Goal: Book appointment/travel/reservation

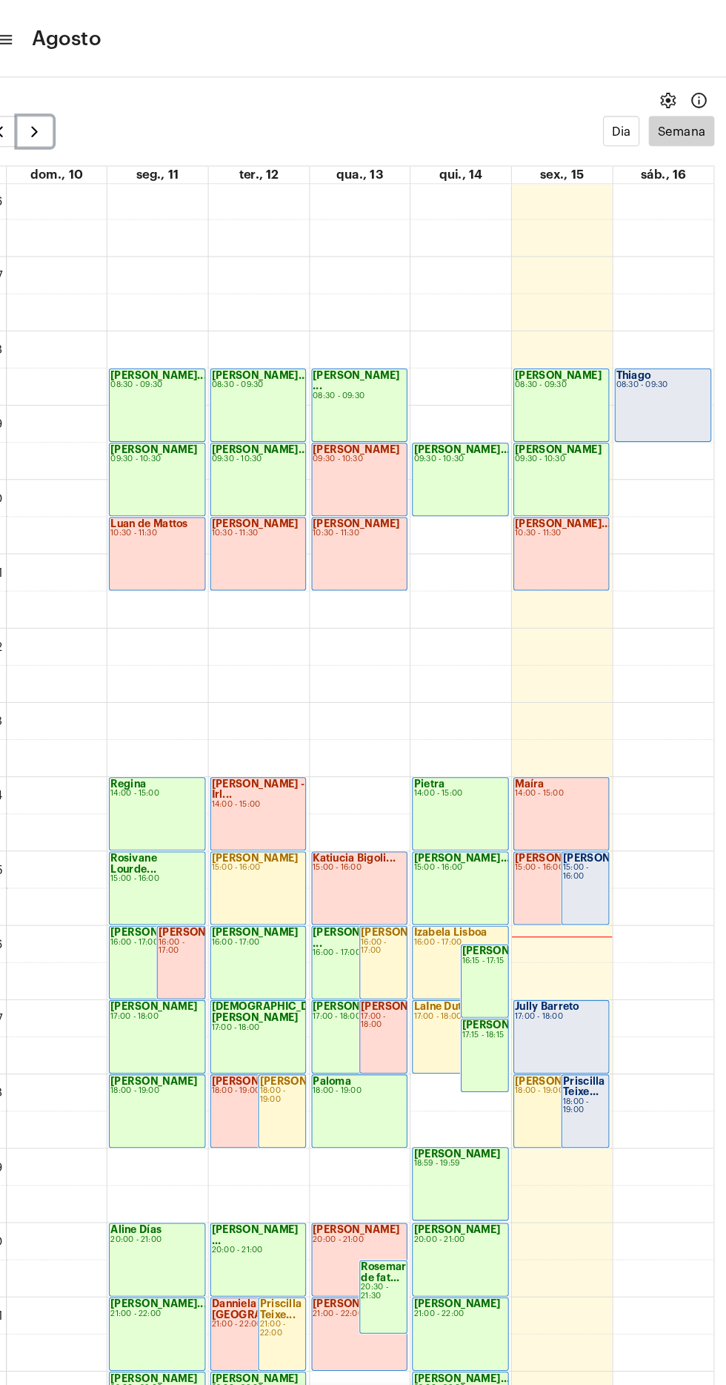
click at [54, 133] on span "button" at bounding box center [63, 126] width 18 height 18
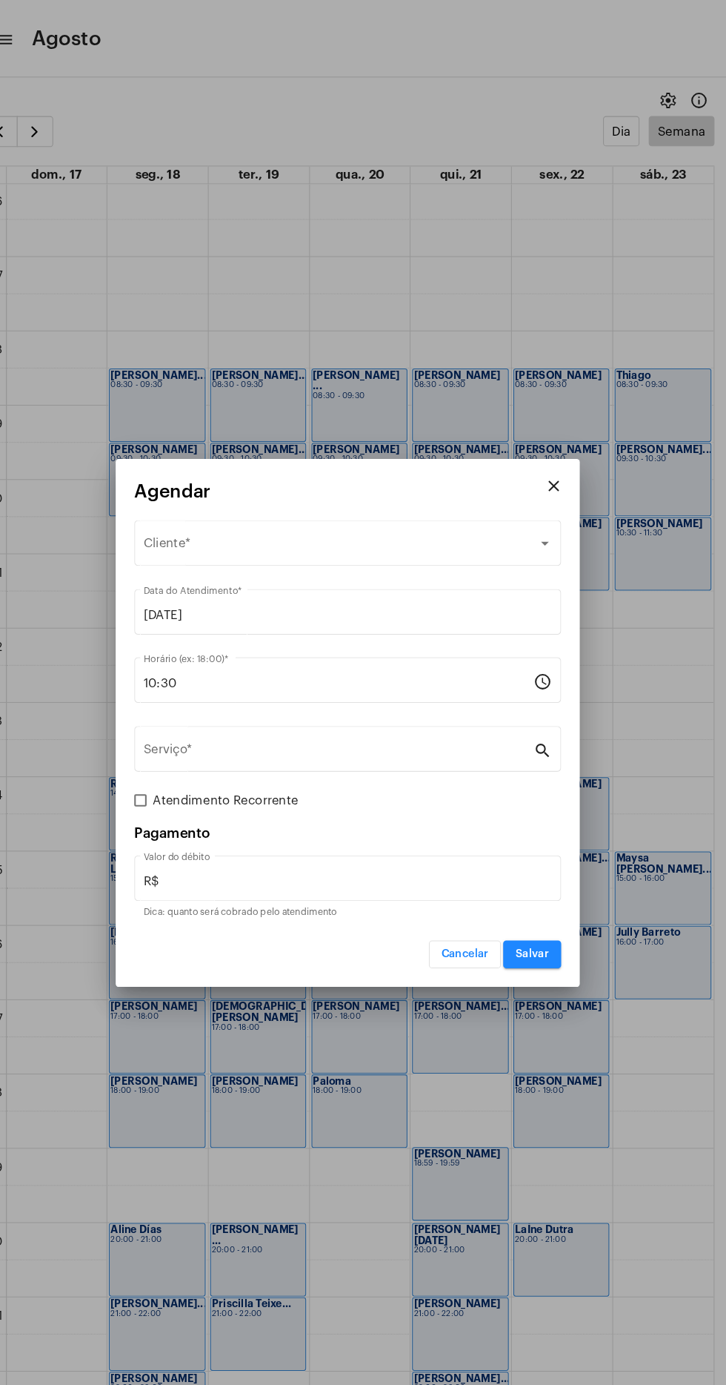
click at [334, 526] on div "Selecione o Cliente" at bounding box center [357, 523] width 378 height 13
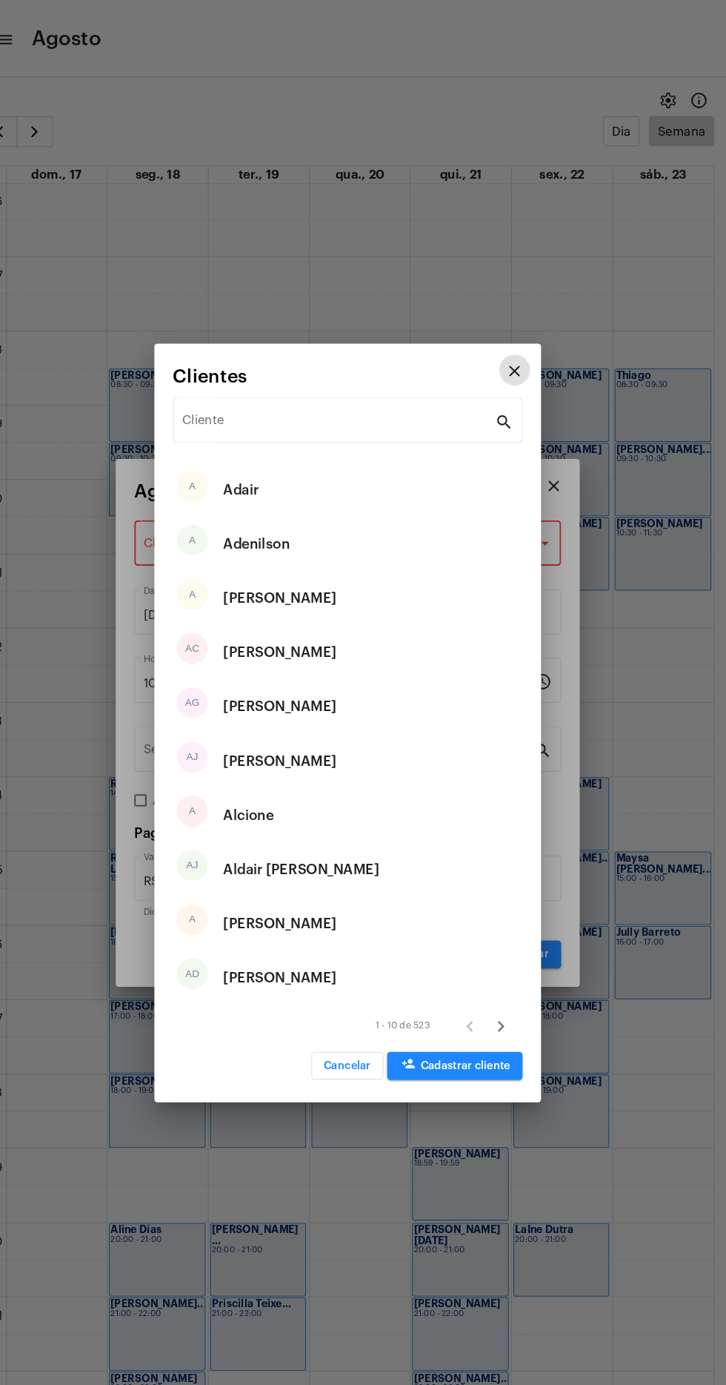
click at [302, 383] on div "Cliente" at bounding box center [354, 400] width 299 height 47
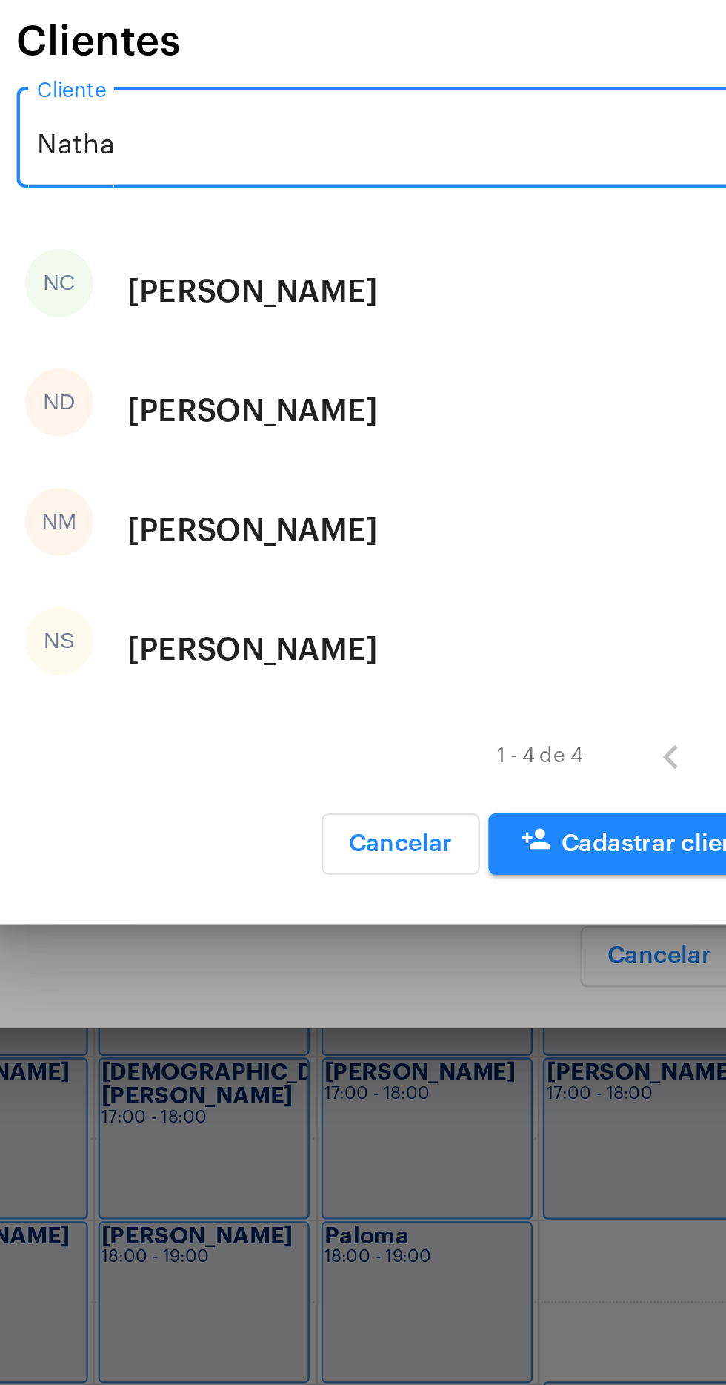
type input "Natha"
click at [371, 669] on div "ND [PERSON_NAME]" at bounding box center [363, 677] width 335 height 52
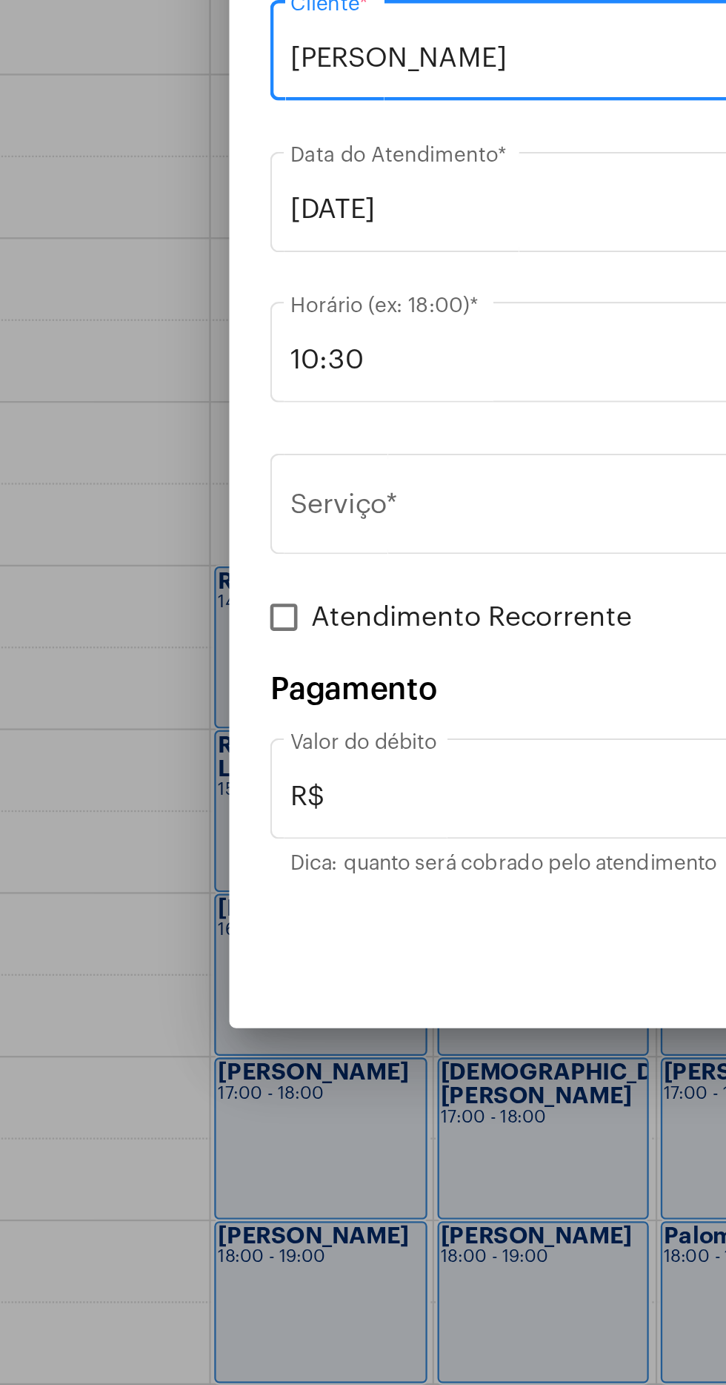
click at [259, 721] on input "Serviço *" at bounding box center [355, 720] width 374 height 13
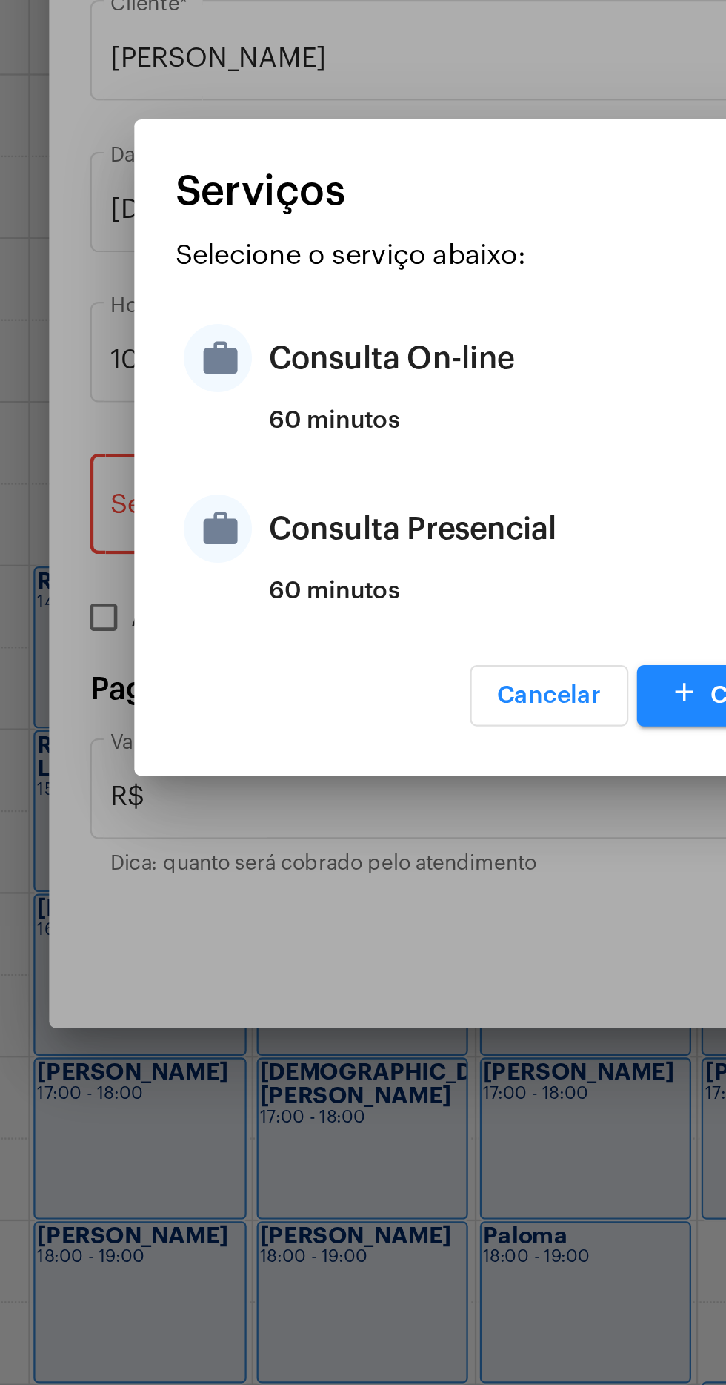
click at [341, 733] on div "Consulta Presencial" at bounding box center [381, 728] width 291 height 44
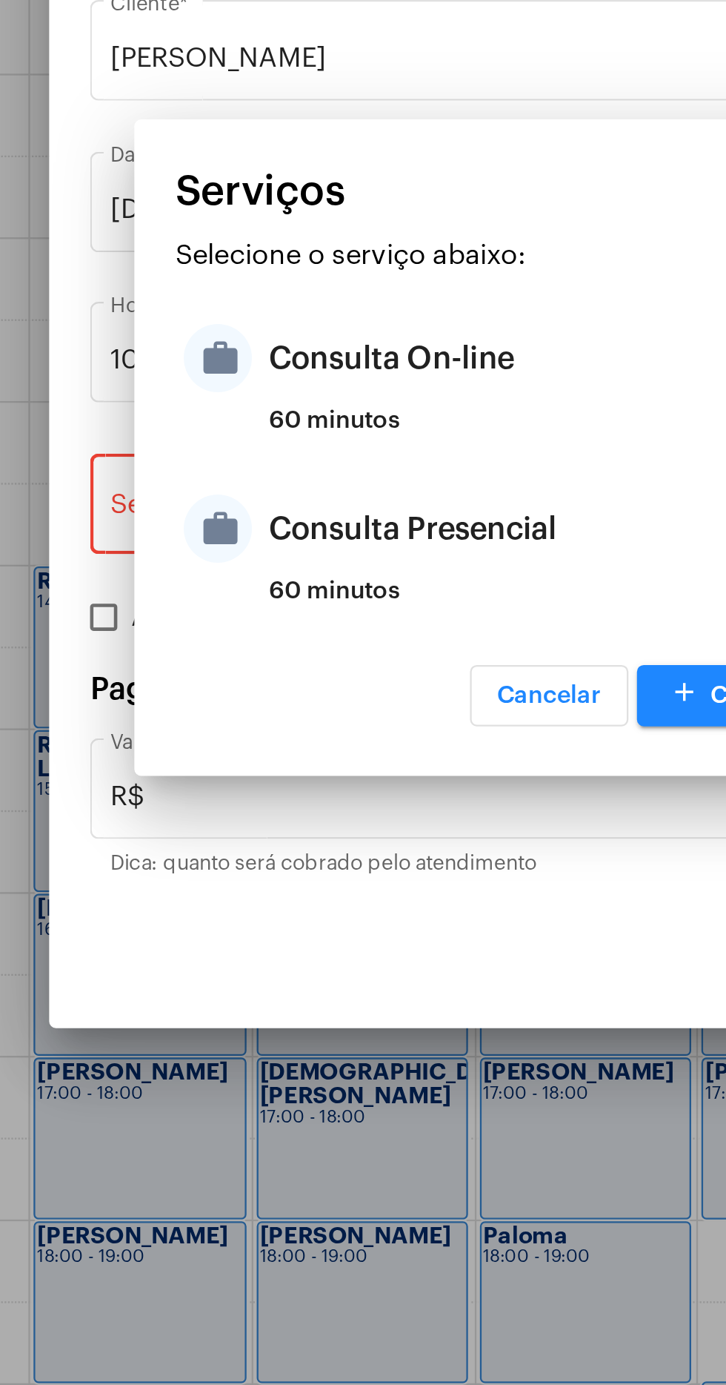
type input "Consulta Presencial"
type input "R$ 150"
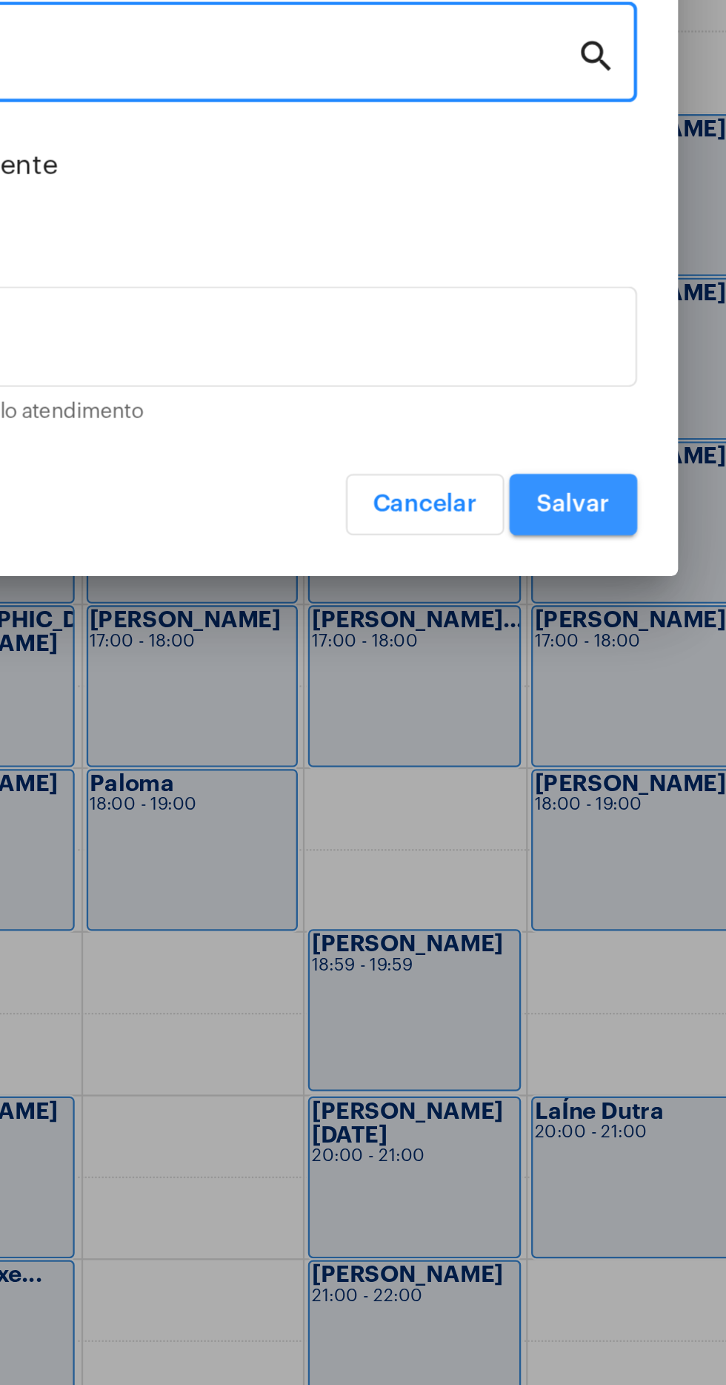
click at [541, 915] on span "Salvar" at bounding box center [540, 914] width 32 height 10
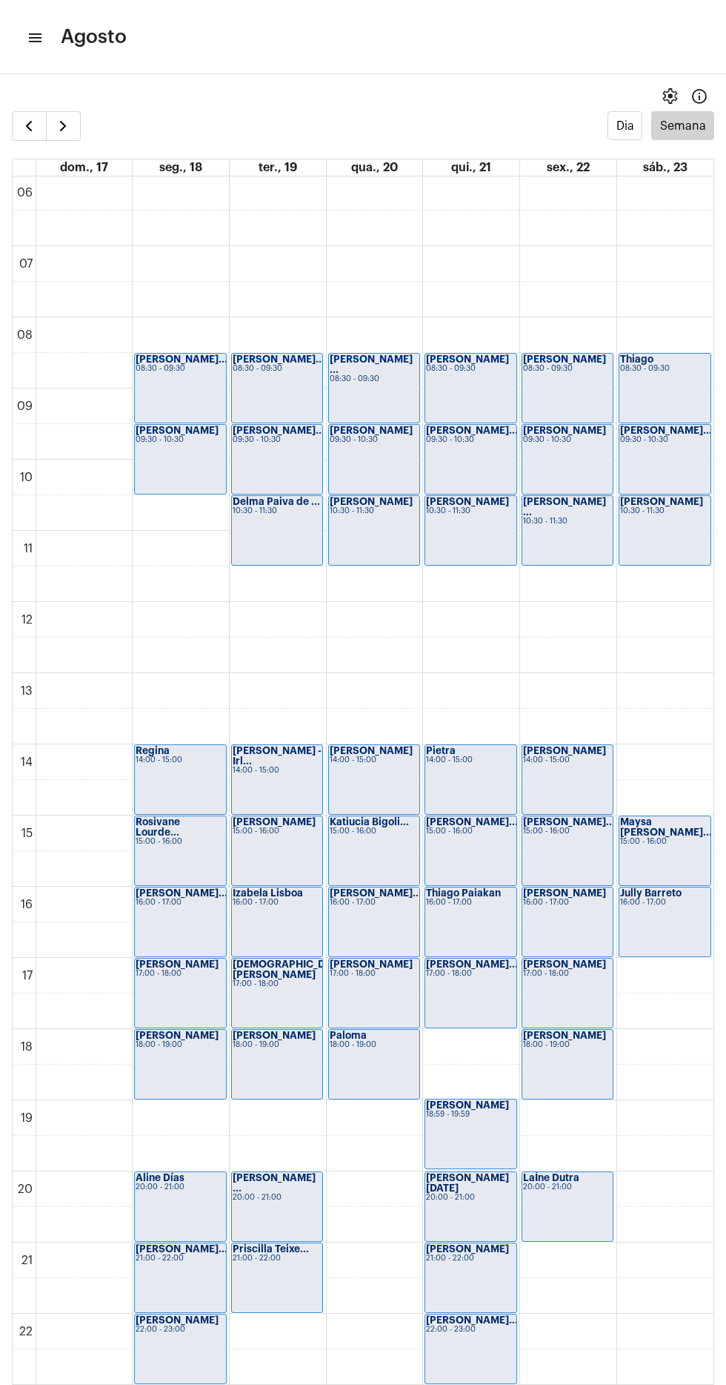
scroll to position [445, 0]
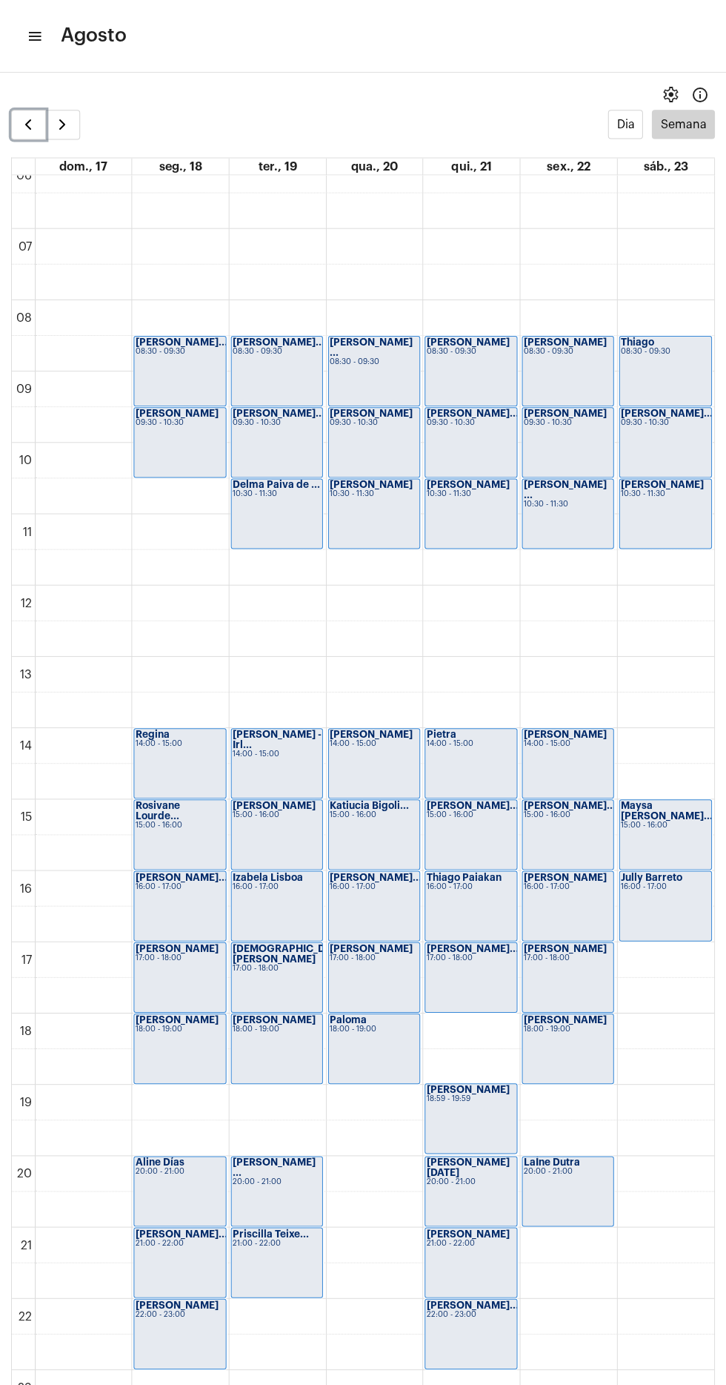
click at [25, 122] on span "button" at bounding box center [29, 126] width 18 height 18
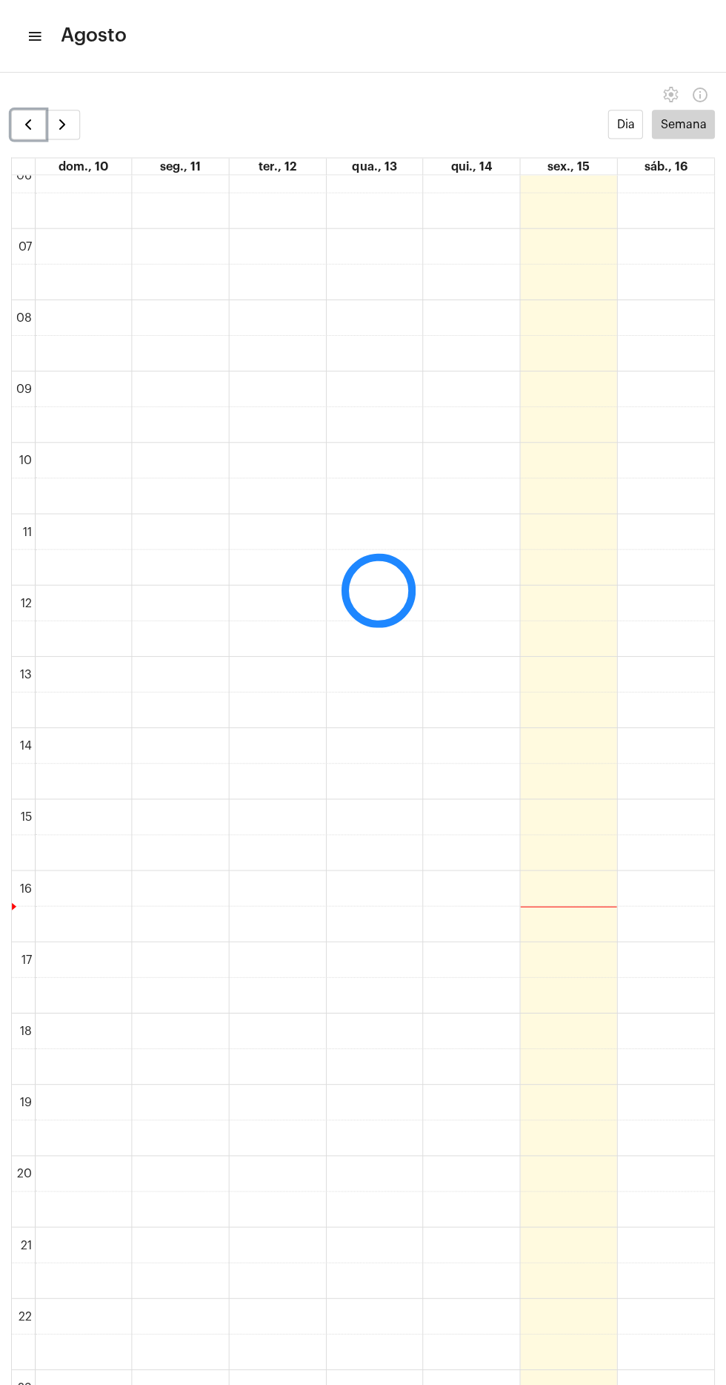
scroll to position [428, 0]
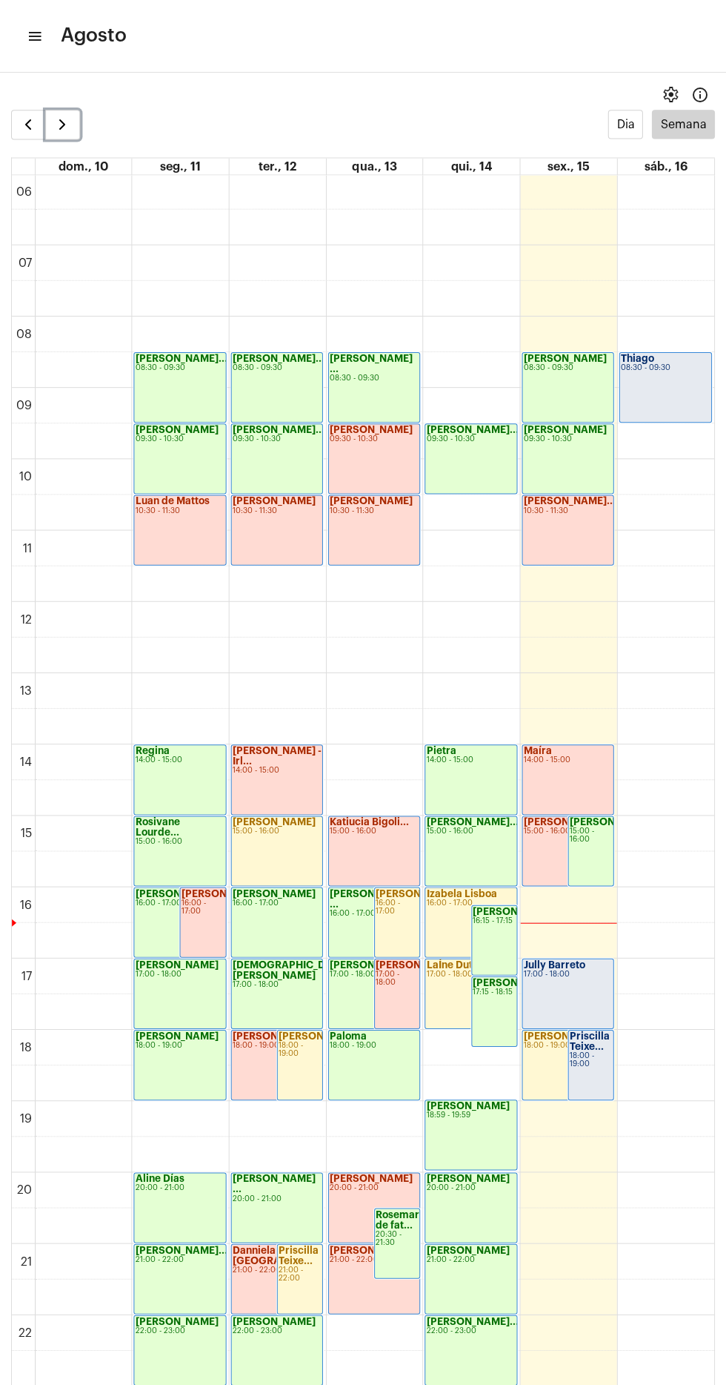
click at [74, 133] on button "button" at bounding box center [63, 126] width 35 height 30
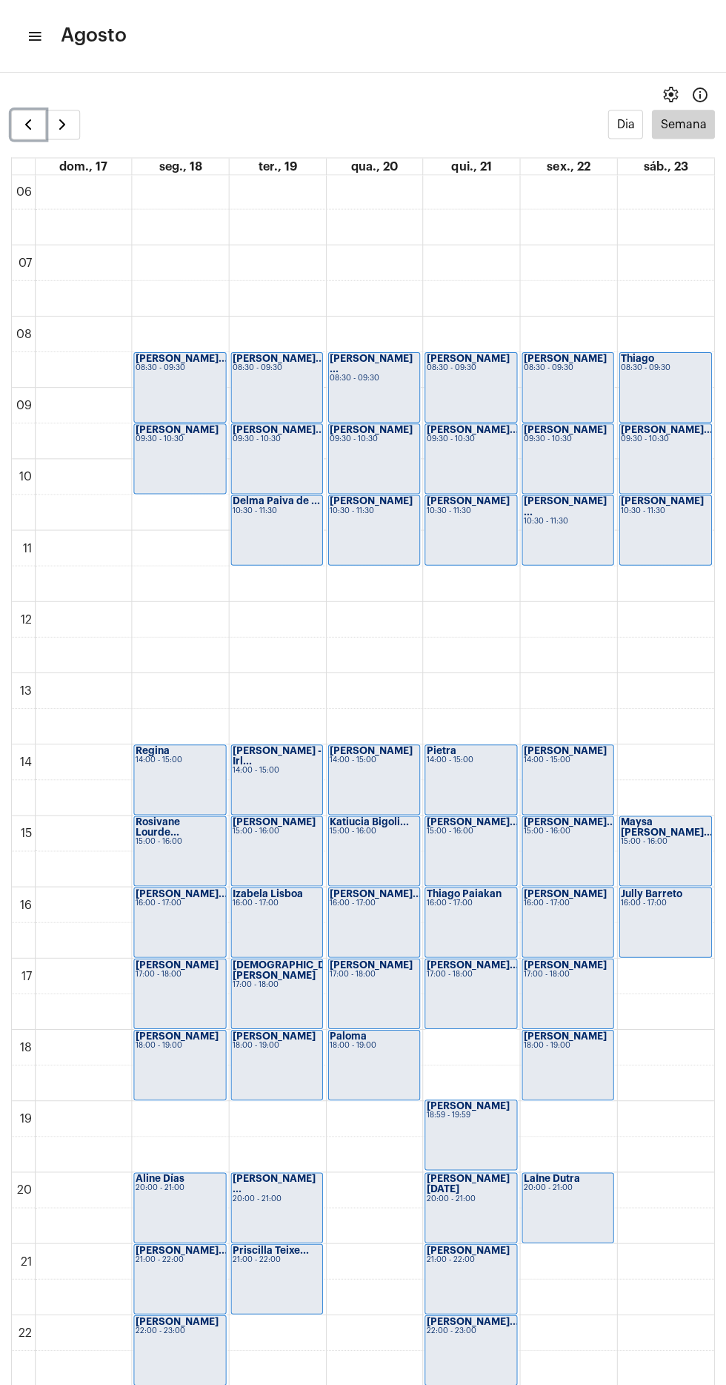
click at [28, 127] on span "button" at bounding box center [29, 126] width 18 height 18
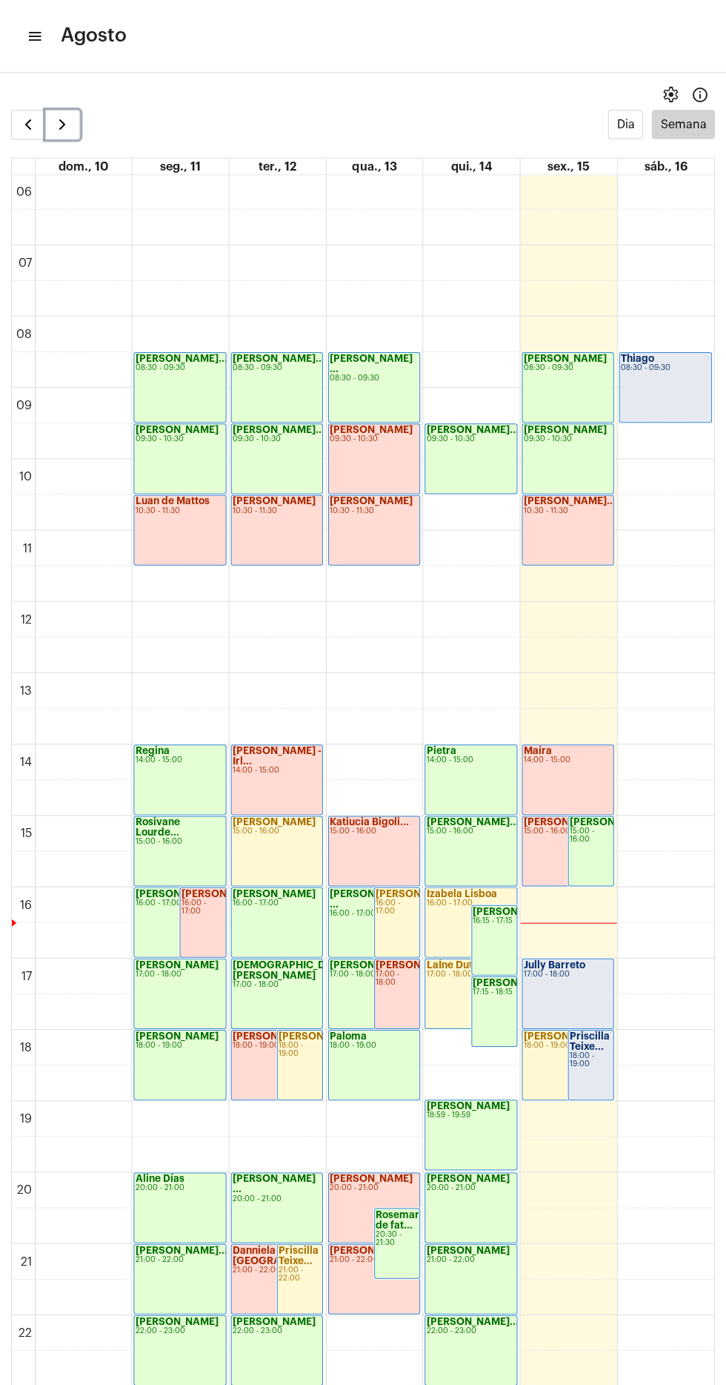
click at [74, 130] on button "button" at bounding box center [63, 126] width 35 height 30
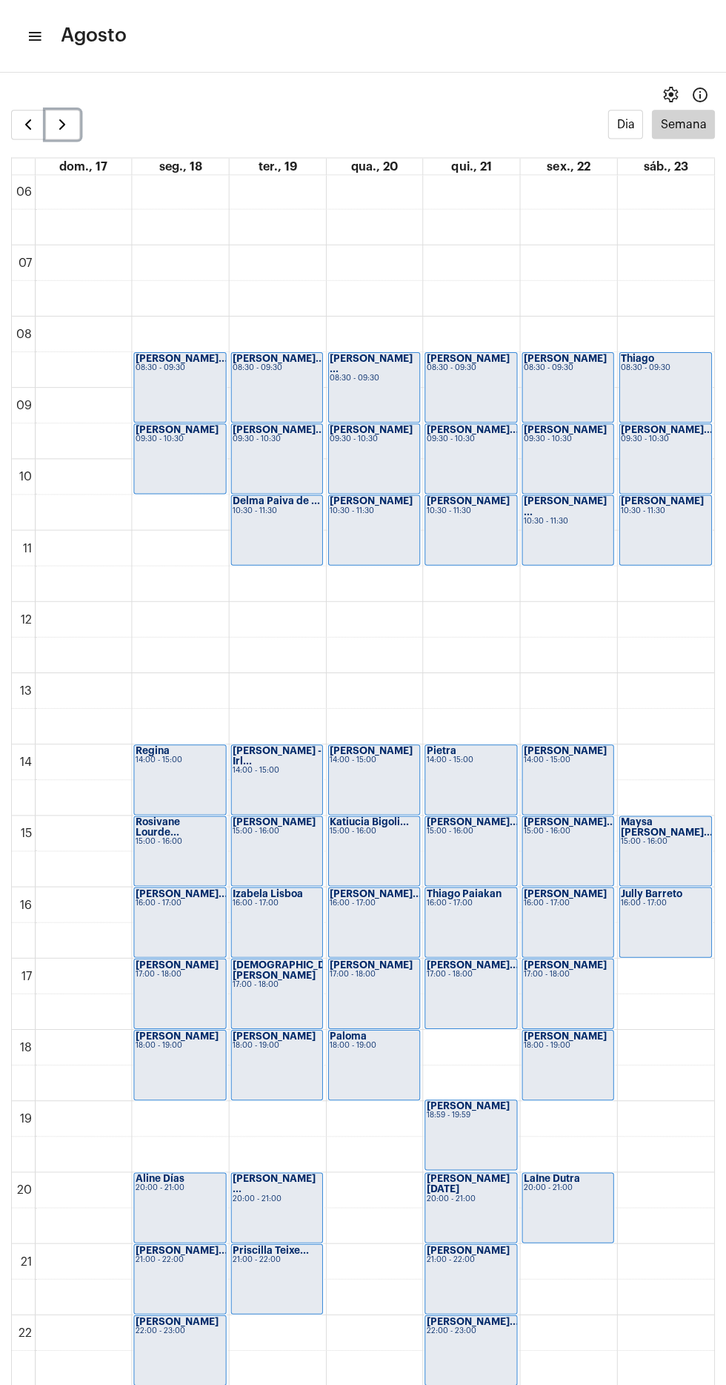
click at [74, 130] on button "button" at bounding box center [63, 126] width 35 height 30
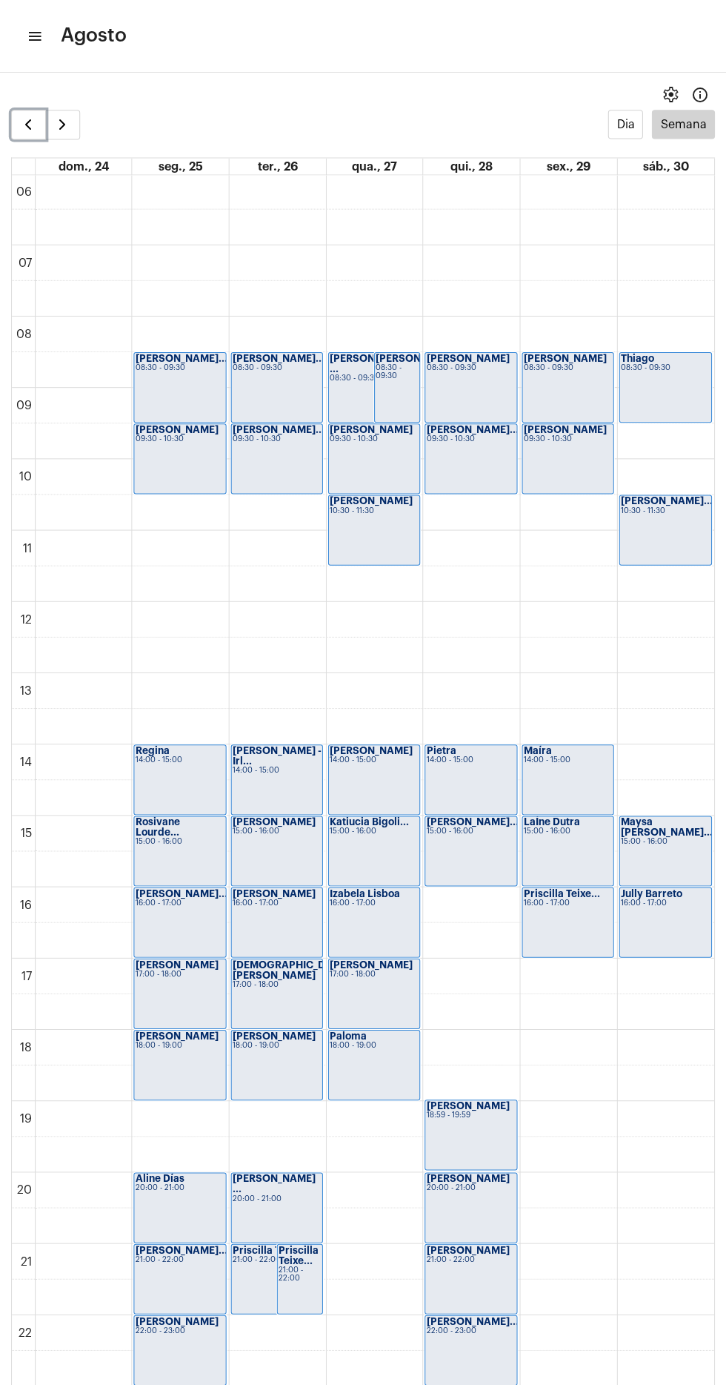
click at [27, 126] on span "button" at bounding box center [29, 126] width 18 height 18
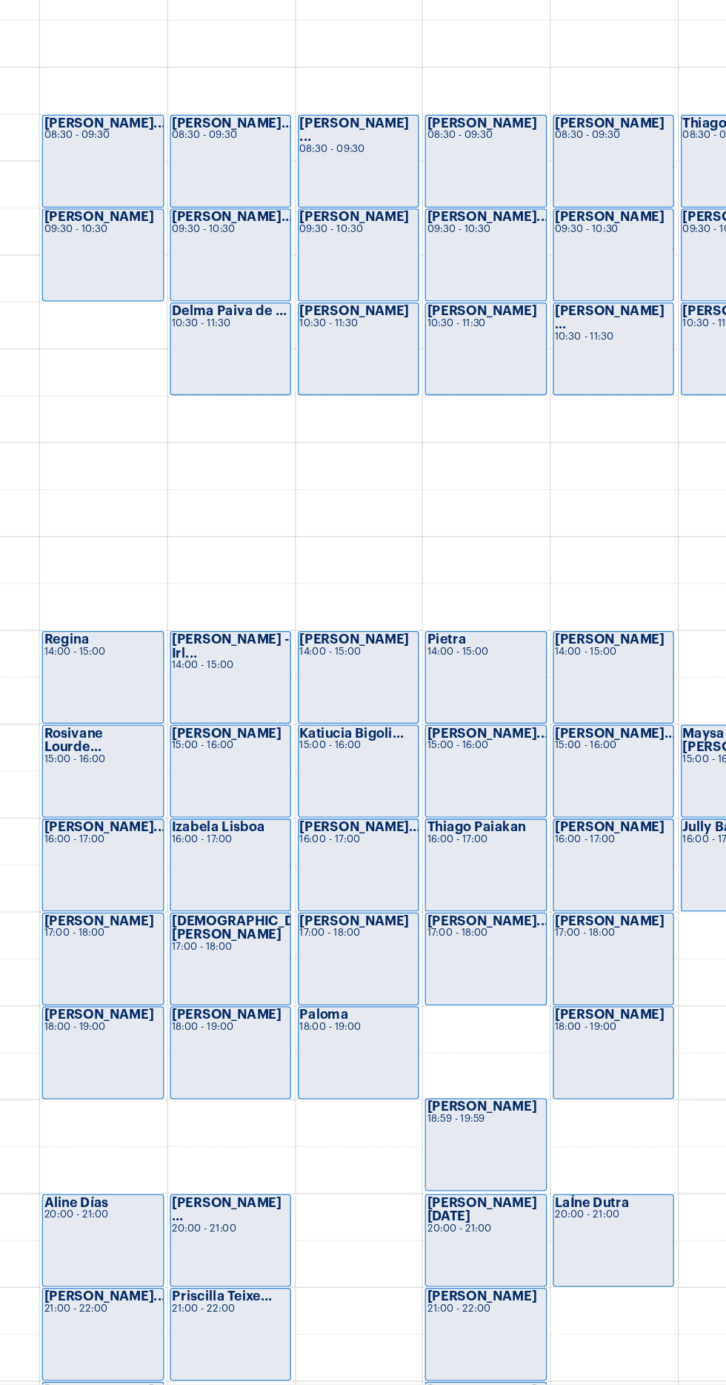
scroll to position [314, 0]
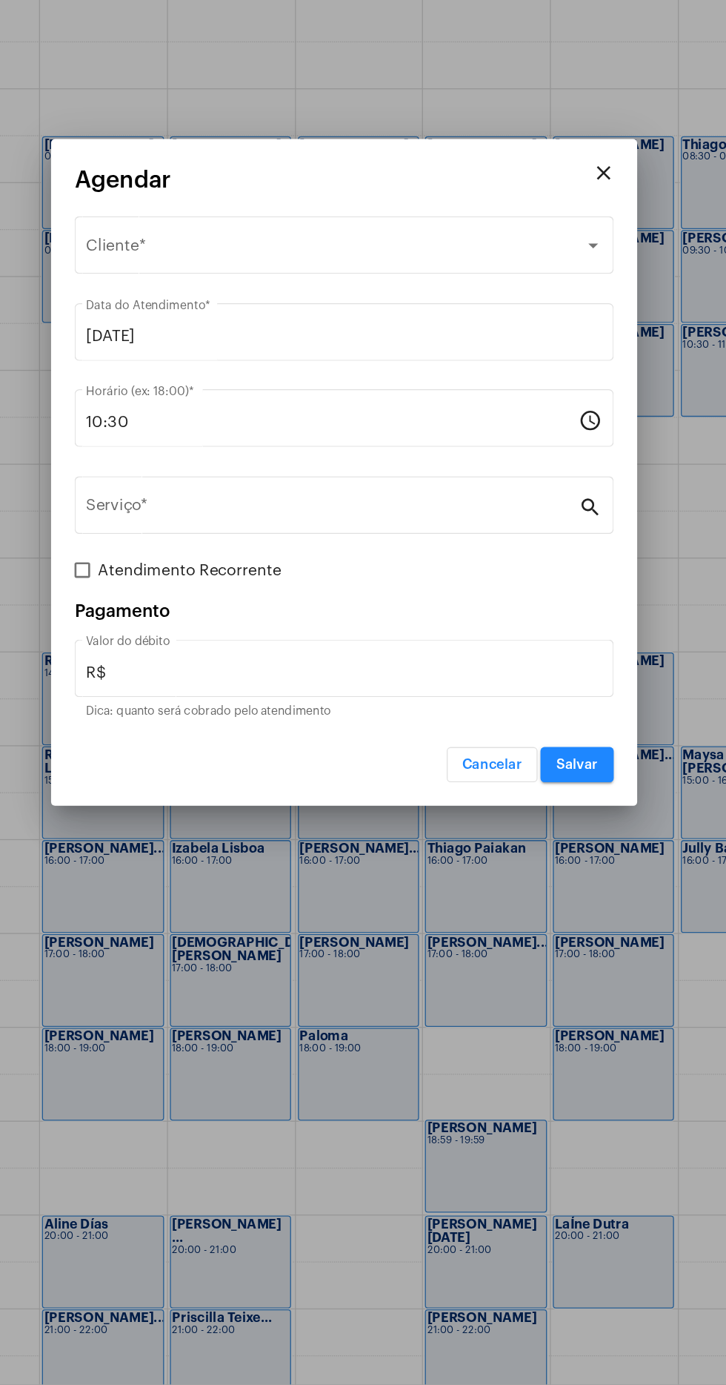
click at [332, 526] on div "Selecione o Cliente" at bounding box center [357, 523] width 378 height 13
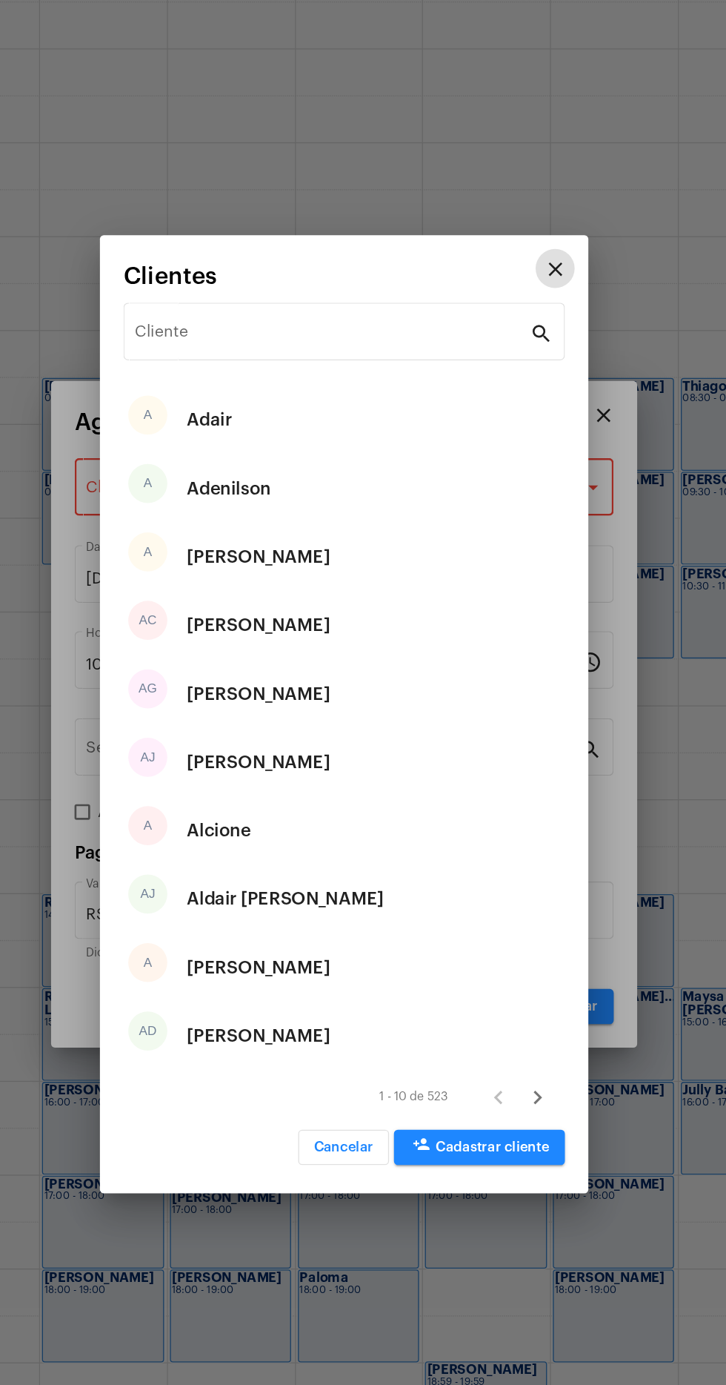
click at [384, 411] on input "Cliente" at bounding box center [354, 405] width 299 height 13
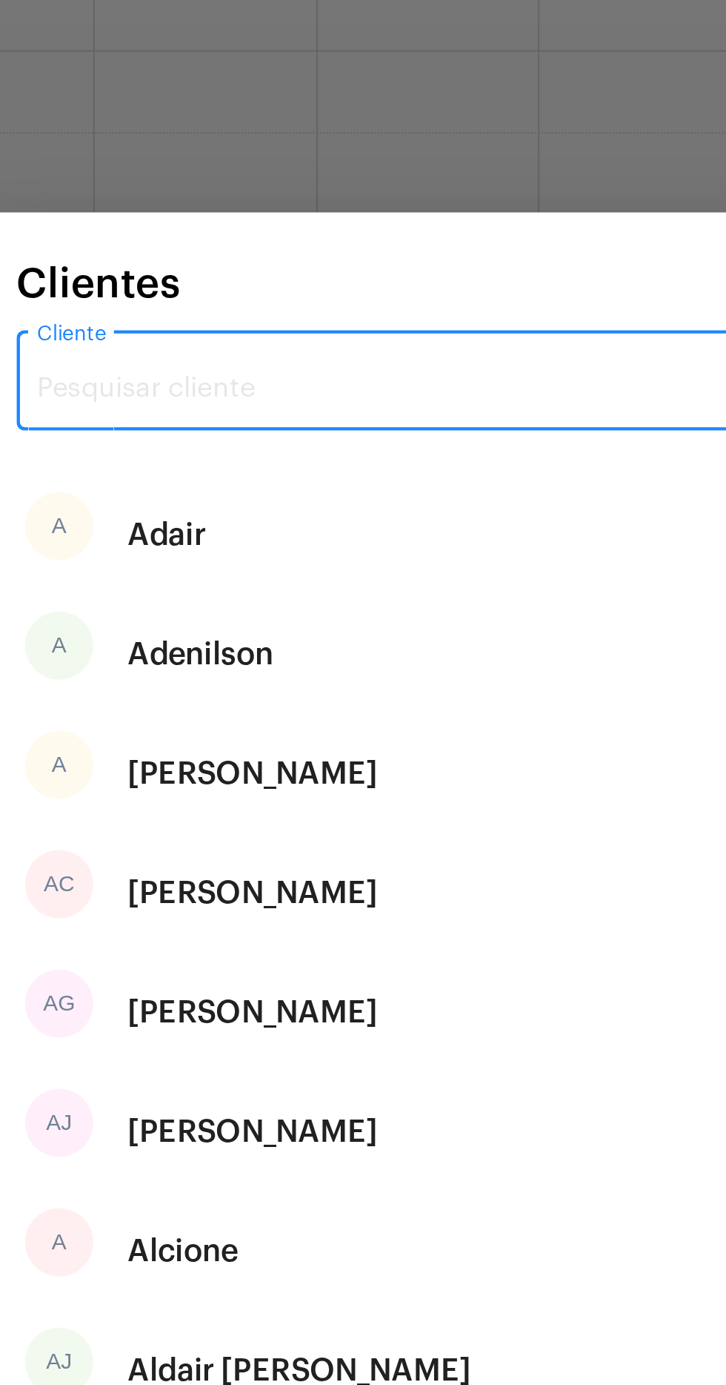
type input "Q"
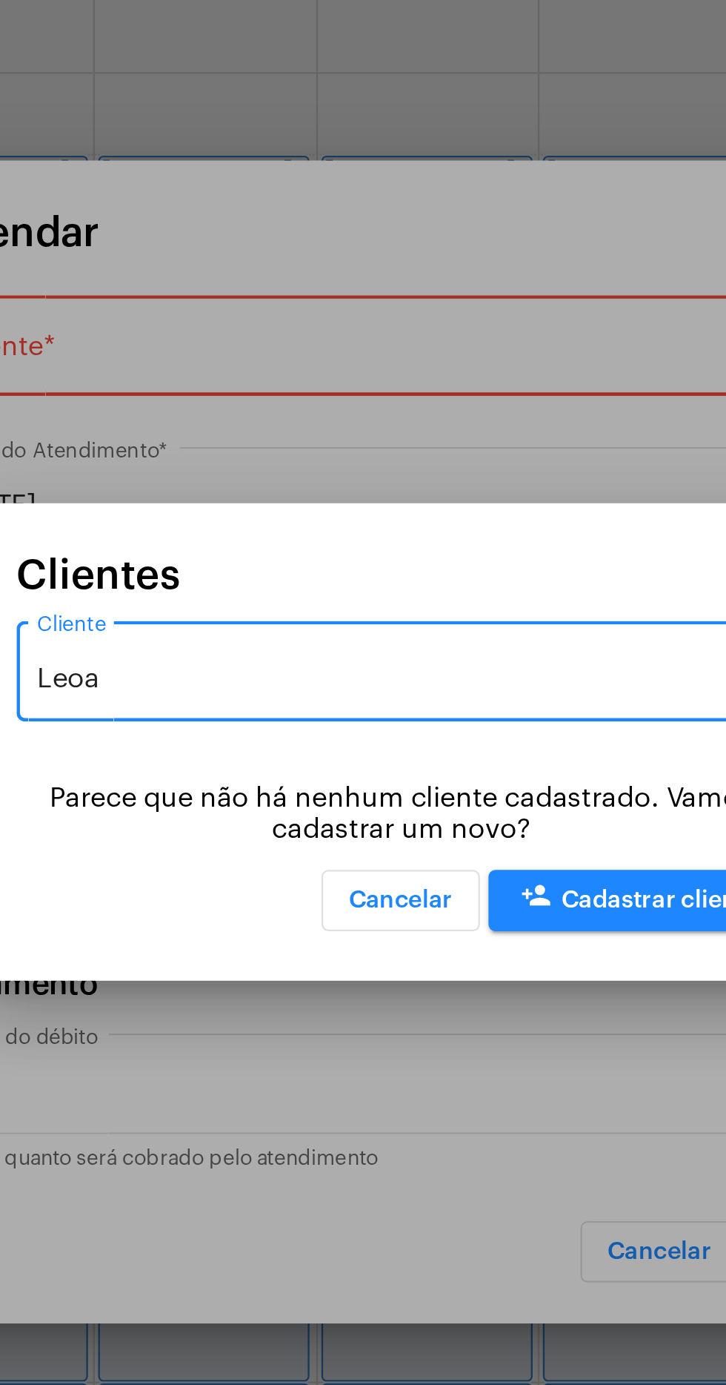
click at [359, 670] on input "Leoa" at bounding box center [354, 664] width 299 height 13
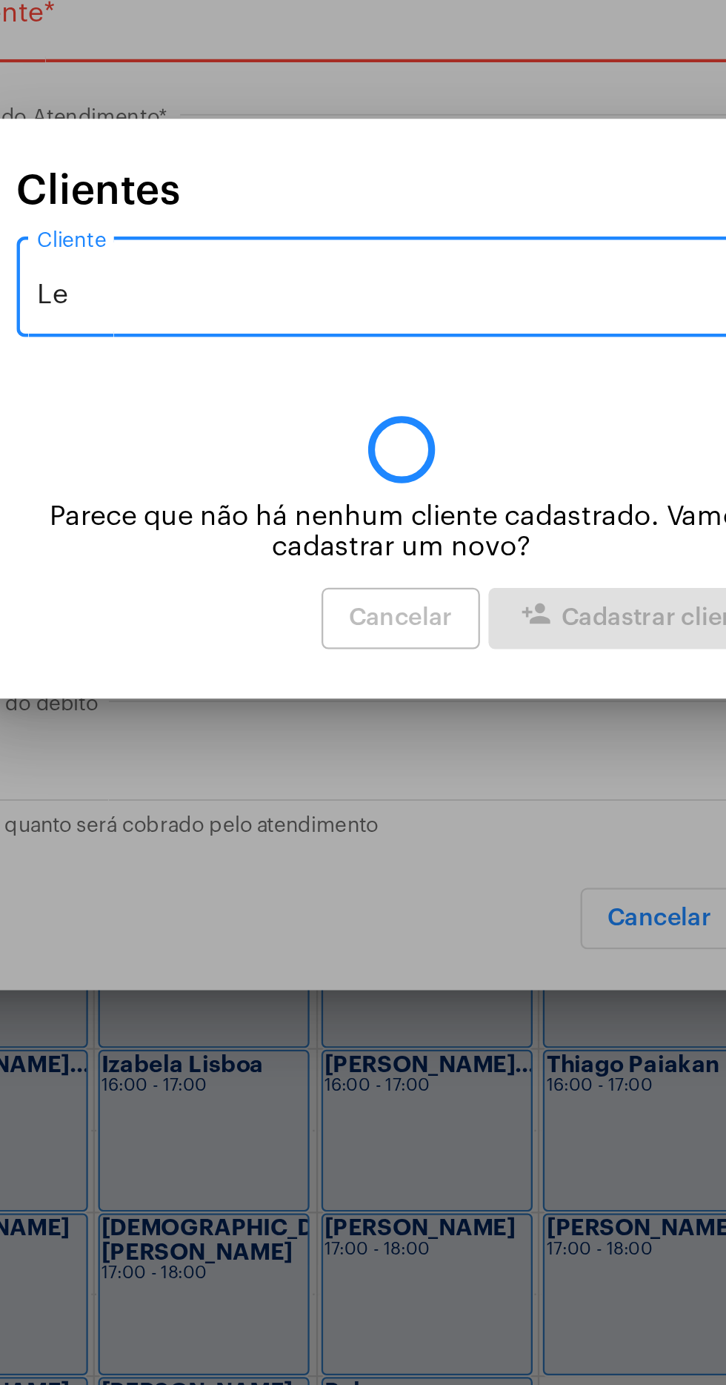
type input "L"
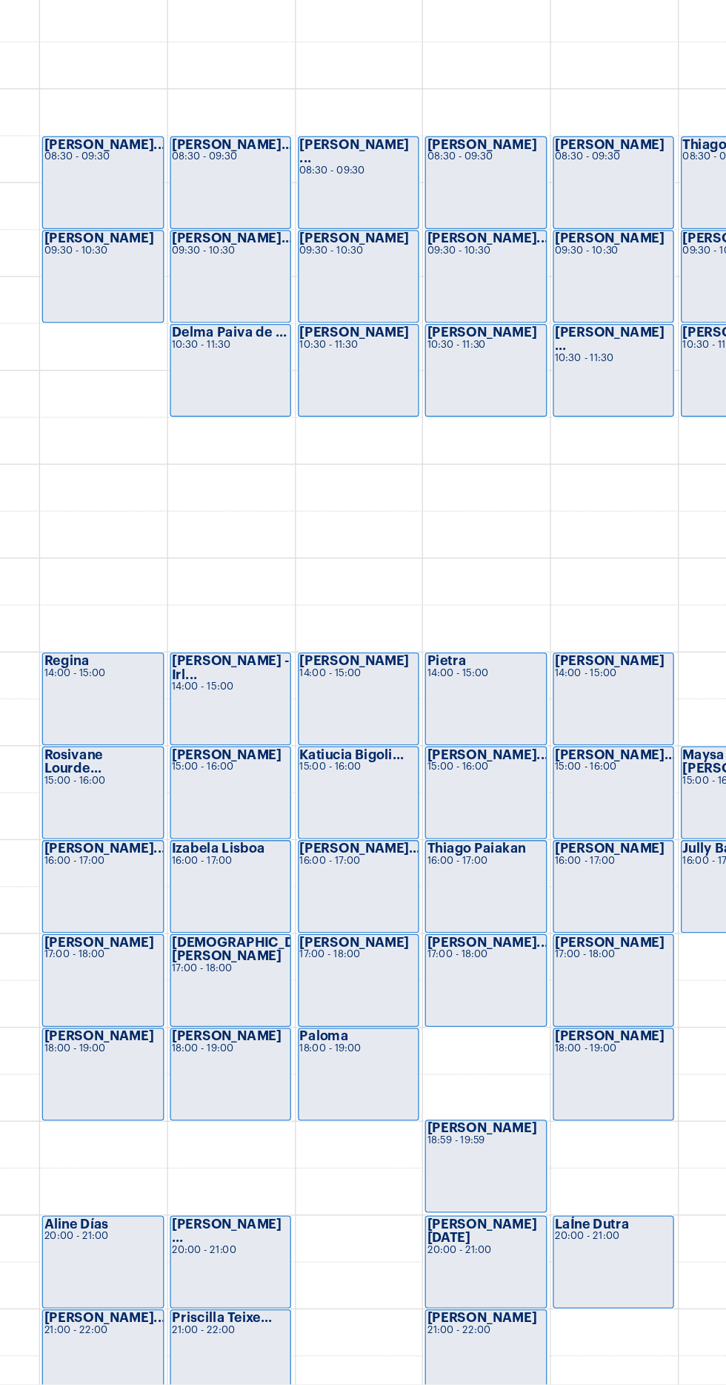
scroll to position [466, 0]
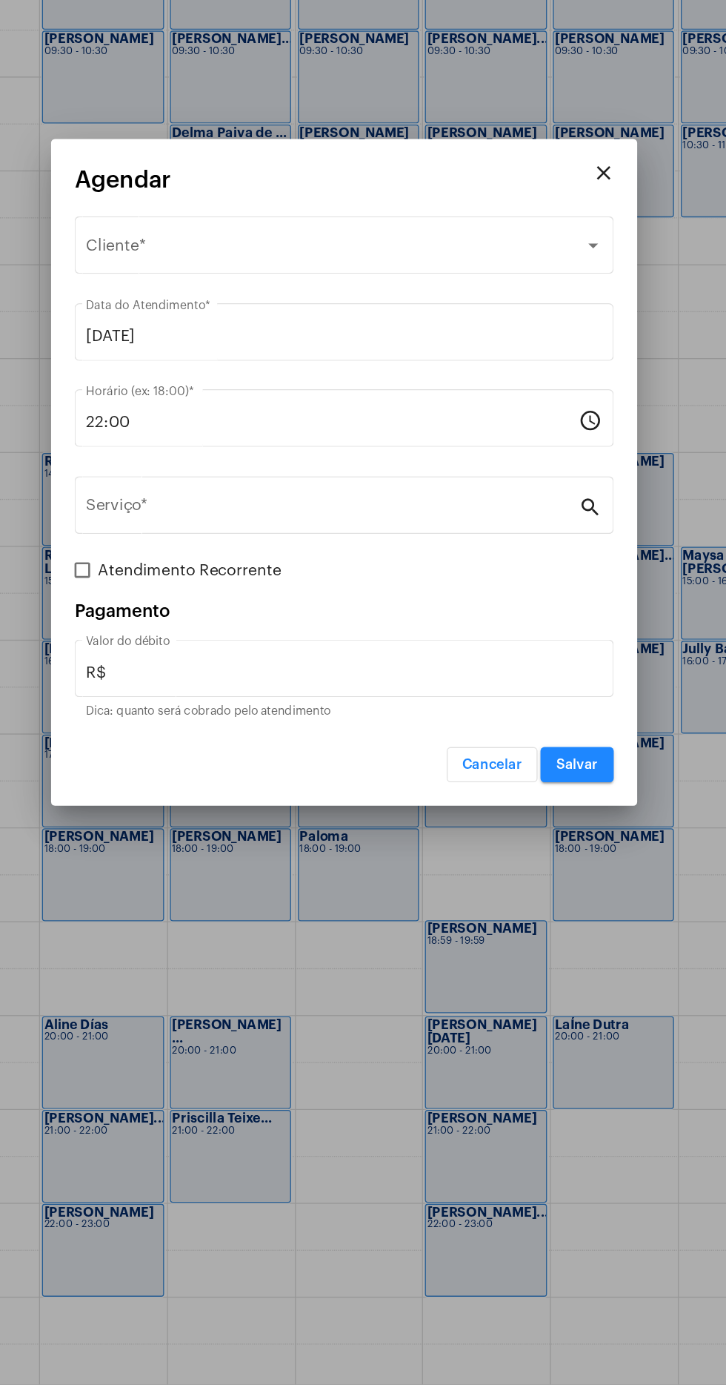
click at [395, 518] on div "Selecione o Cliente" at bounding box center [357, 523] width 378 height 13
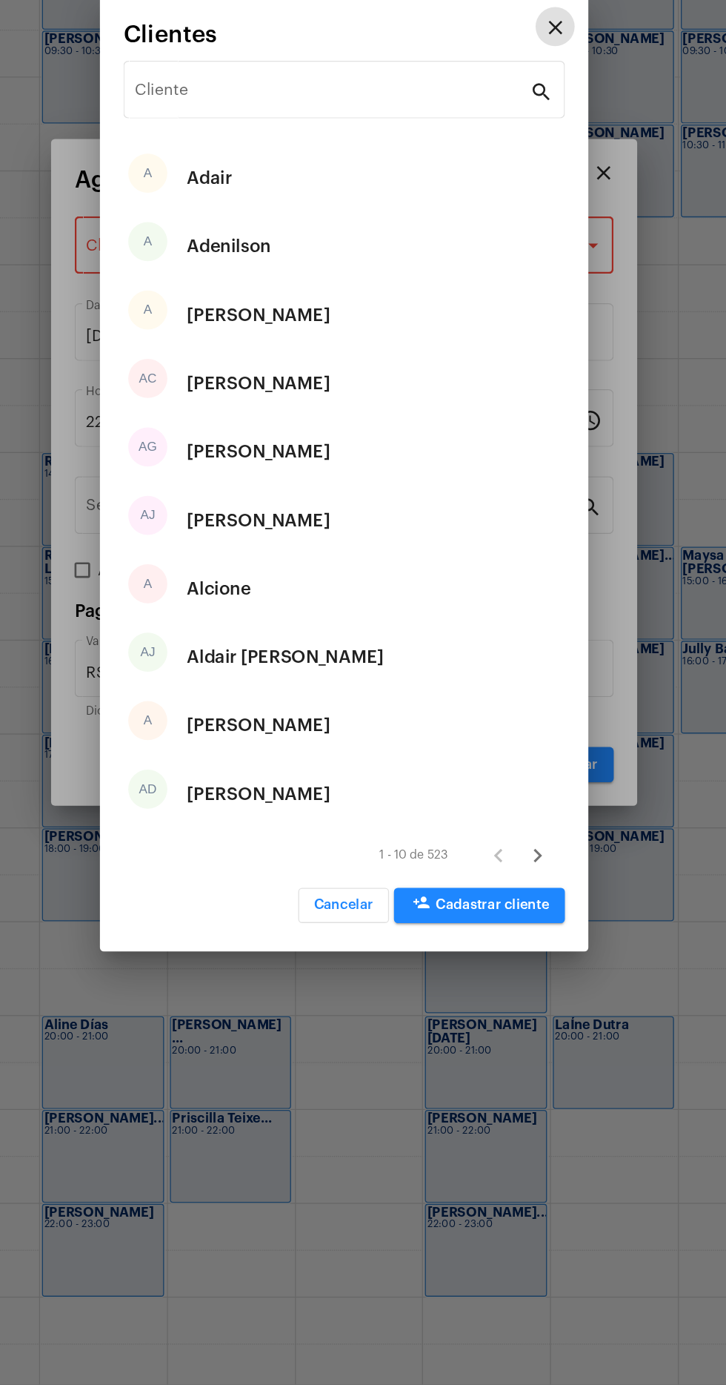
click at [399, 405] on input "Cliente" at bounding box center [354, 405] width 299 height 13
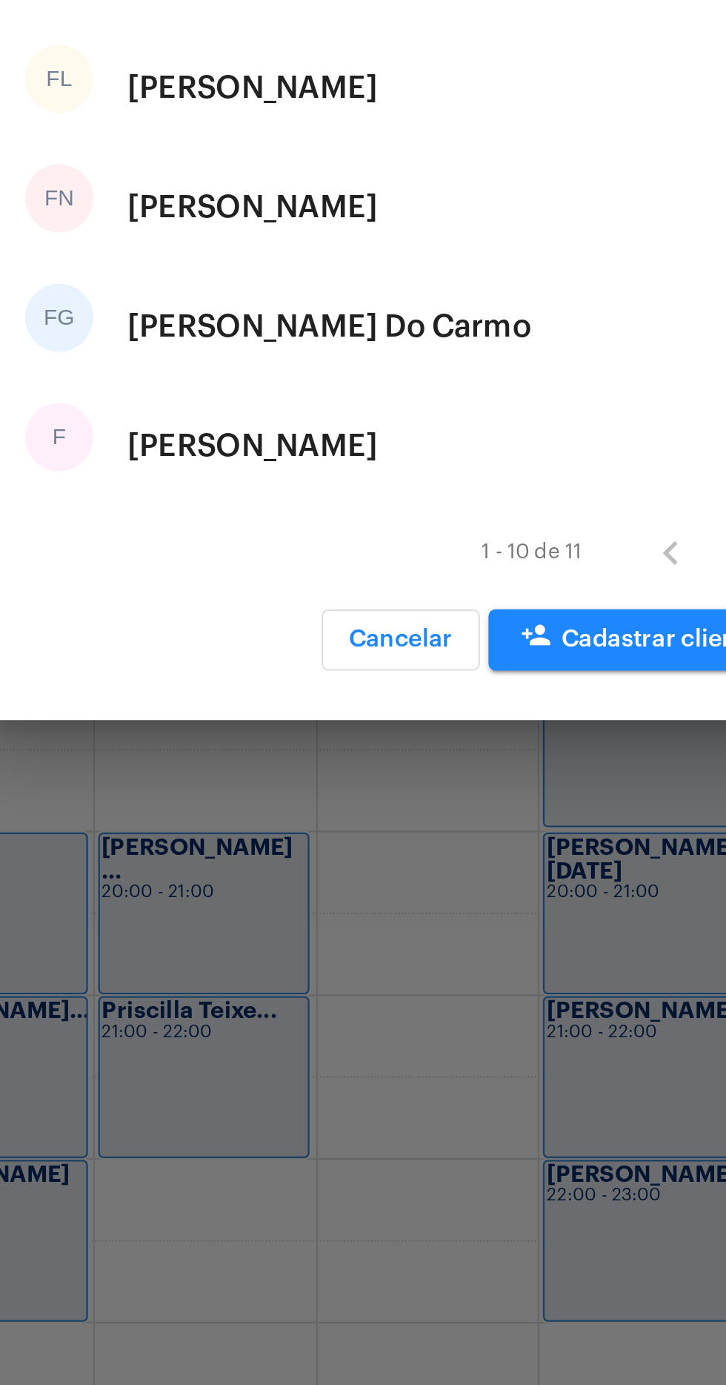
type input "Flav"
